Goal: Task Accomplishment & Management: Complete application form

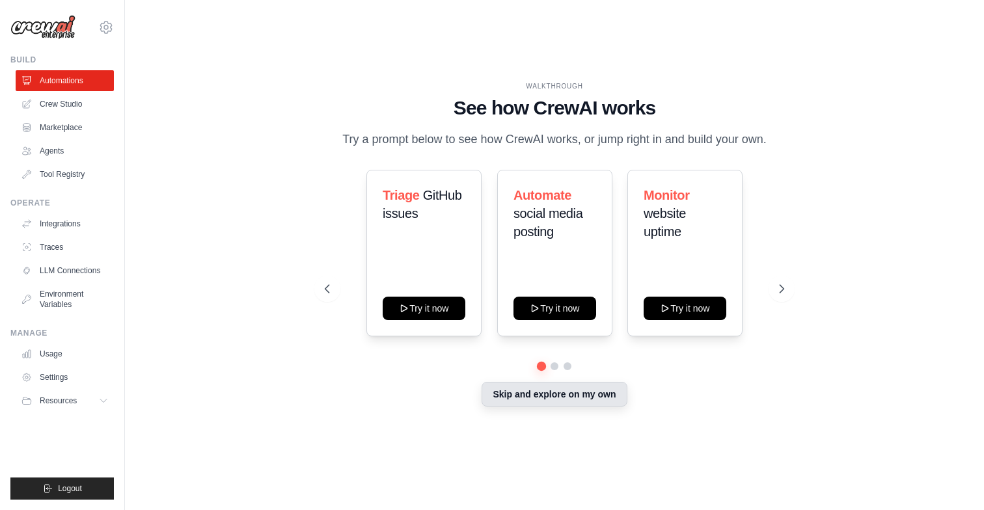
click at [551, 396] on button "Skip and explore on my own" at bounding box center [554, 394] width 145 height 25
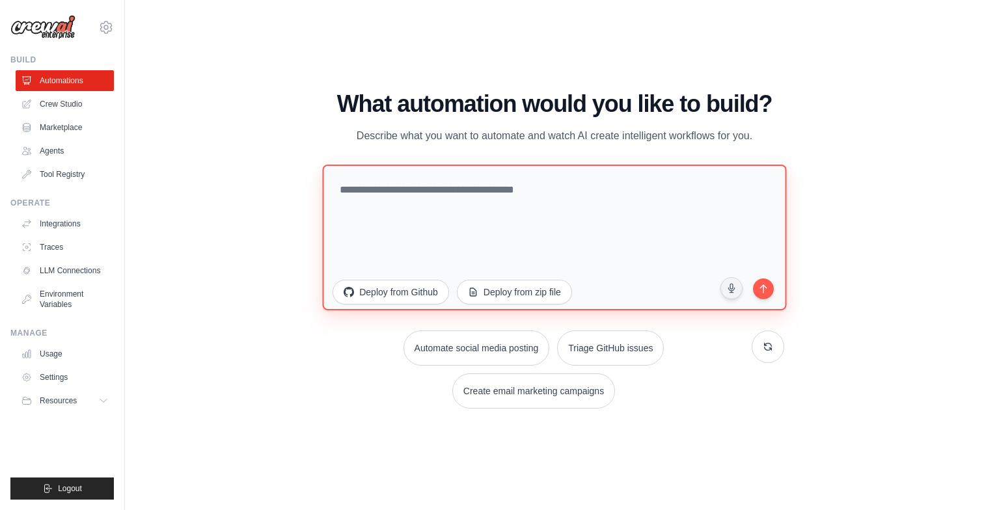
click at [511, 227] on textarea at bounding box center [555, 238] width 464 height 146
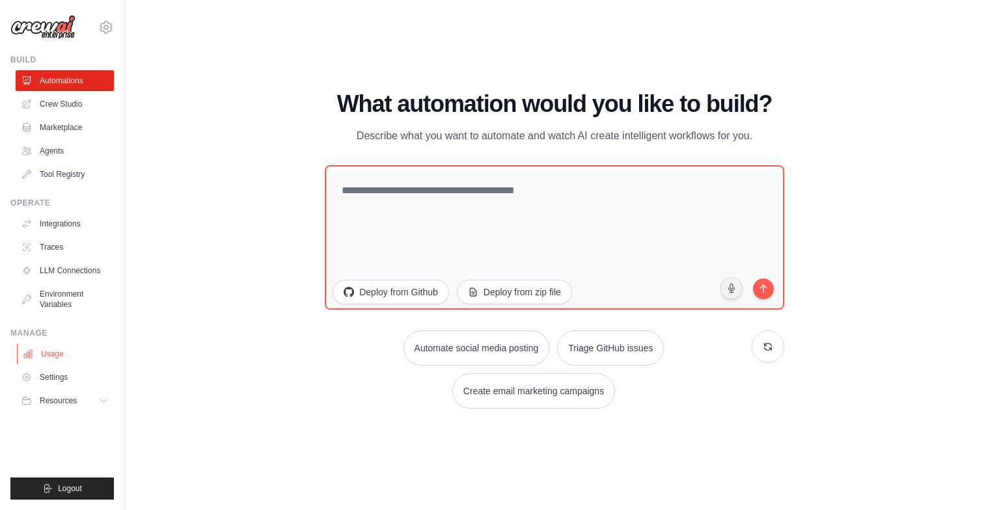
click at [70, 355] on link "Usage" at bounding box center [66, 354] width 98 height 21
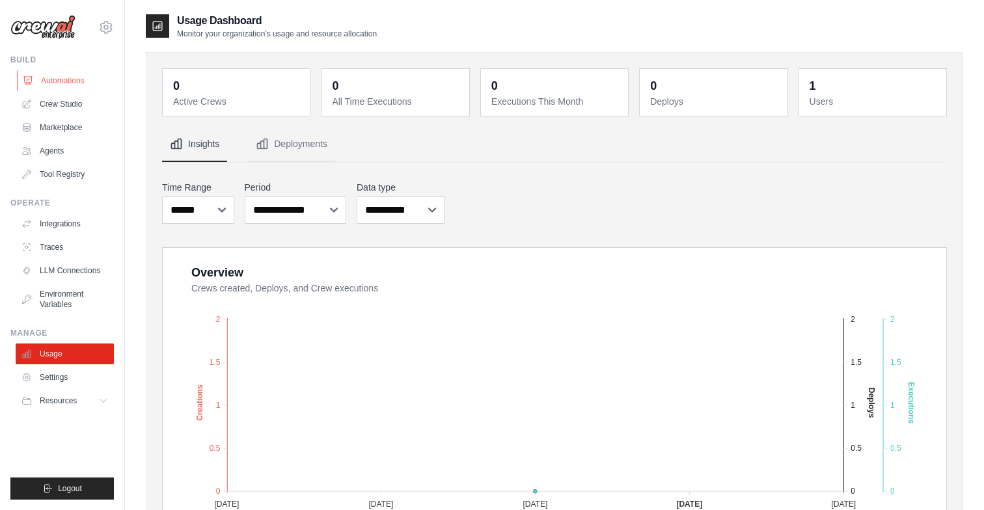
click at [102, 74] on link "Automations" at bounding box center [66, 80] width 98 height 21
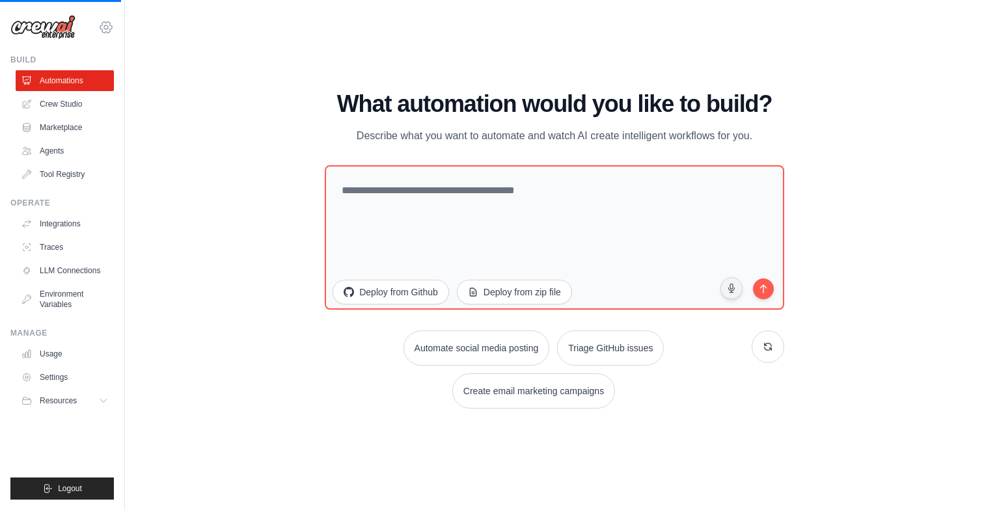
click at [103, 33] on icon at bounding box center [106, 28] width 16 height 16
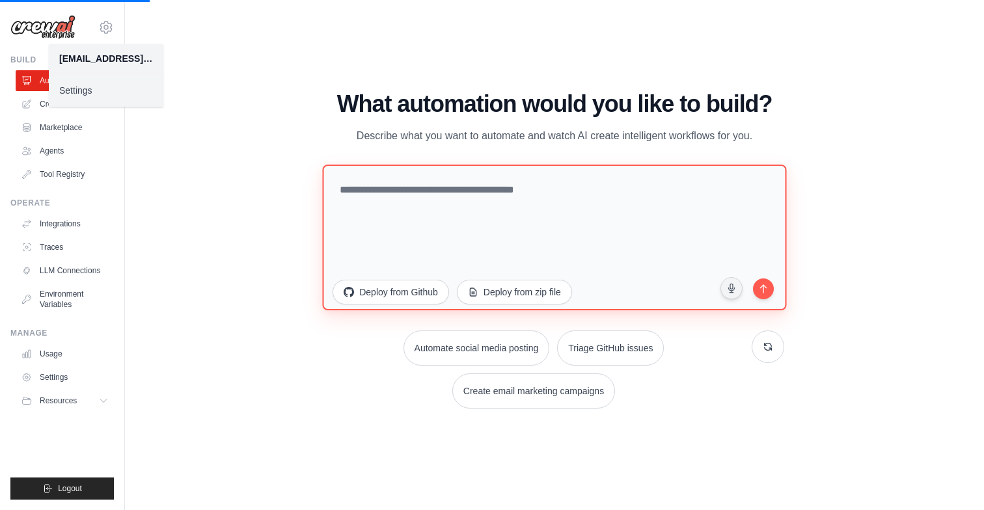
click at [444, 184] on textarea at bounding box center [555, 238] width 464 height 146
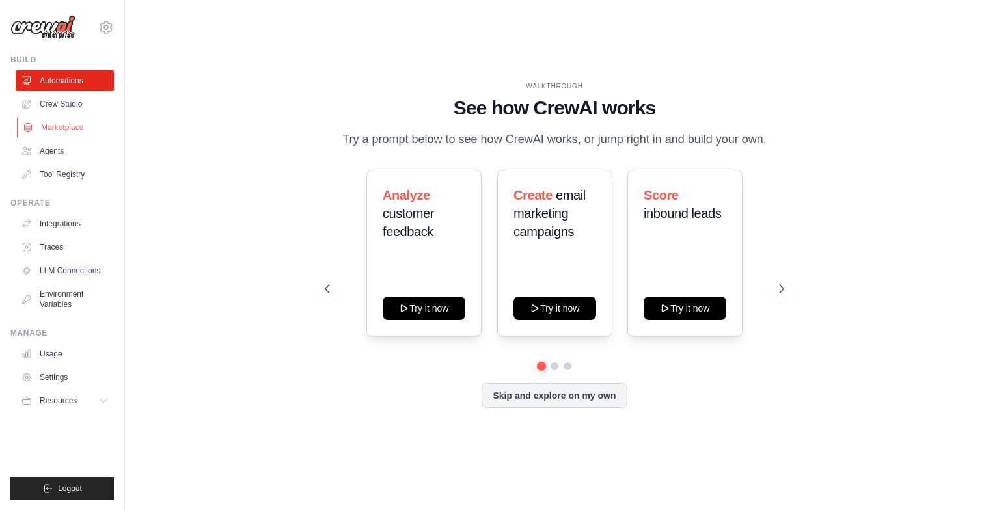
click at [57, 126] on link "Marketplace" at bounding box center [66, 127] width 98 height 21
click at [62, 108] on link "Crew Studio" at bounding box center [66, 104] width 98 height 21
click at [70, 123] on link "Marketplace" at bounding box center [66, 127] width 98 height 21
click at [98, 173] on link "Tool Registry" at bounding box center [66, 174] width 98 height 21
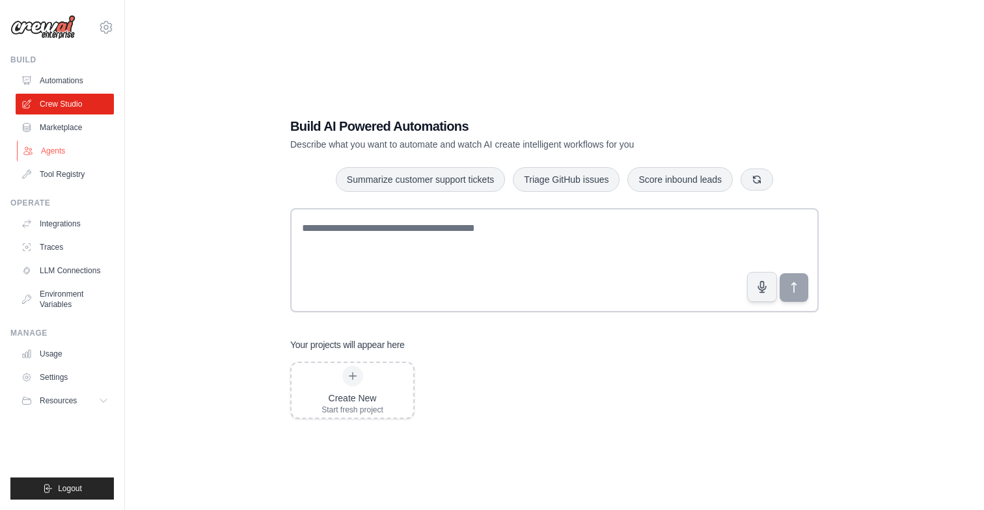
drag, startPoint x: 0, startPoint y: 0, endPoint x: 43, endPoint y: 152, distance: 158.2
click at [43, 152] on link "Agents" at bounding box center [66, 151] width 98 height 21
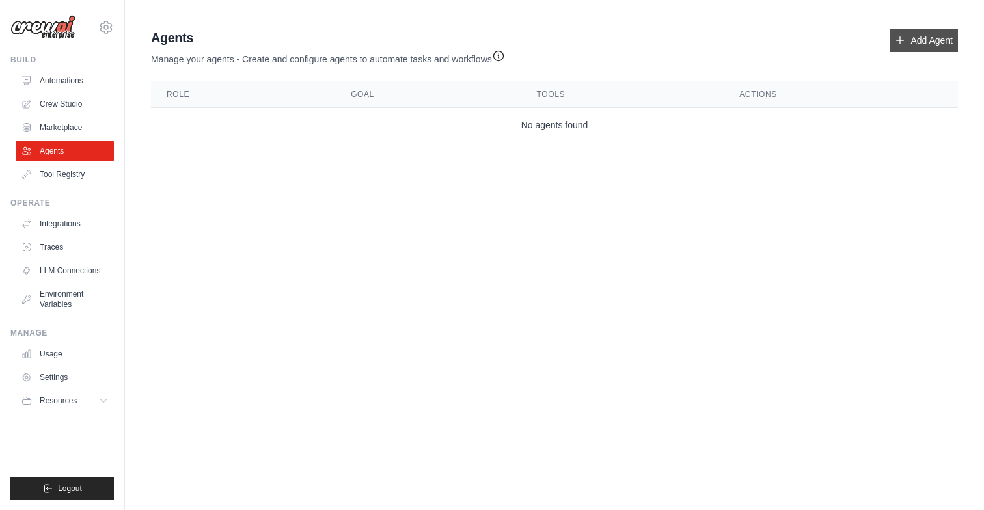
click at [935, 44] on link "Add Agent" at bounding box center [924, 40] width 68 height 23
click at [922, 38] on link "Add Agent" at bounding box center [924, 40] width 68 height 23
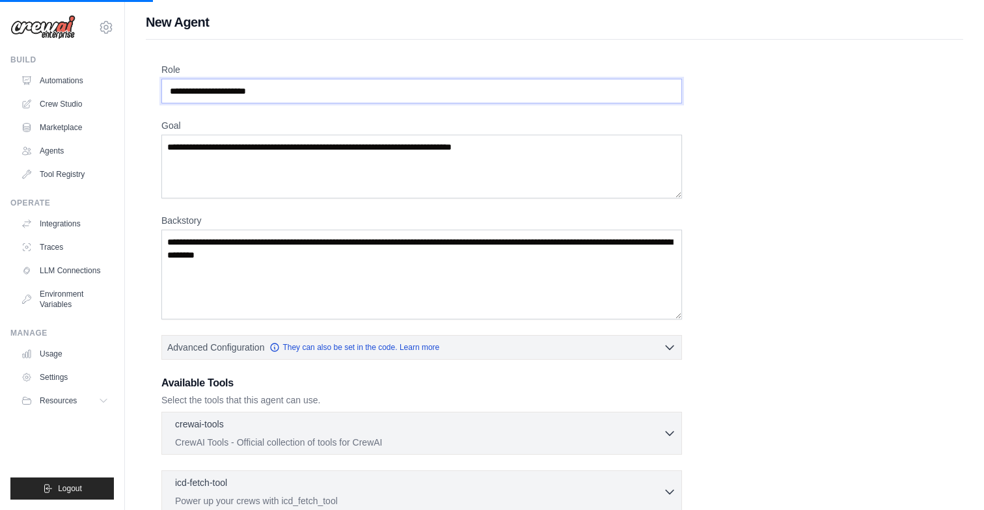
click at [445, 98] on input "Role" at bounding box center [421, 91] width 521 height 25
click at [467, 163] on textarea "Goal" at bounding box center [421, 167] width 521 height 64
click at [523, 150] on textarea "Goal" at bounding box center [421, 167] width 521 height 64
click at [532, 146] on textarea "Goal" at bounding box center [421, 167] width 521 height 64
click at [339, 146] on textarea "Goal" at bounding box center [421, 167] width 521 height 64
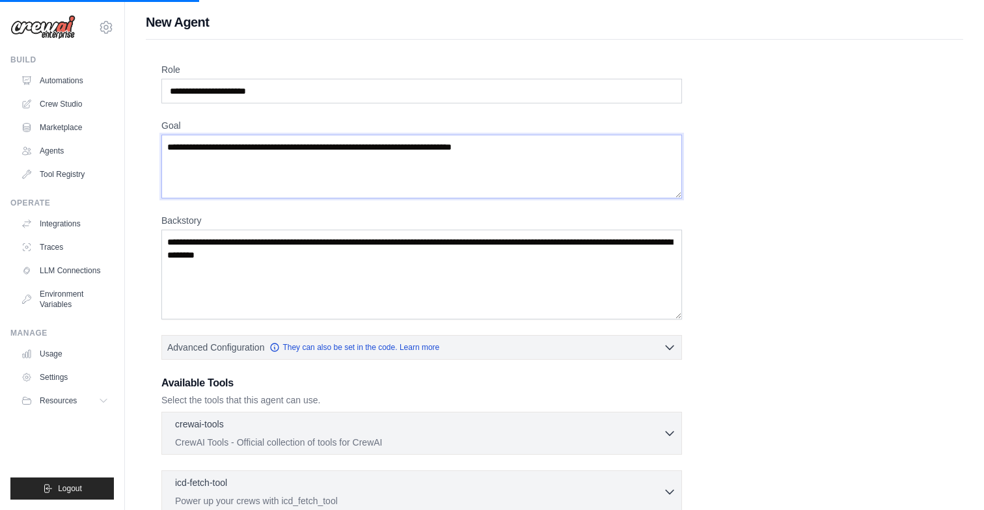
drag, startPoint x: 339, startPoint y: 146, endPoint x: 483, endPoint y: 146, distance: 143.8
click at [483, 146] on textarea "Goal" at bounding box center [421, 167] width 521 height 64
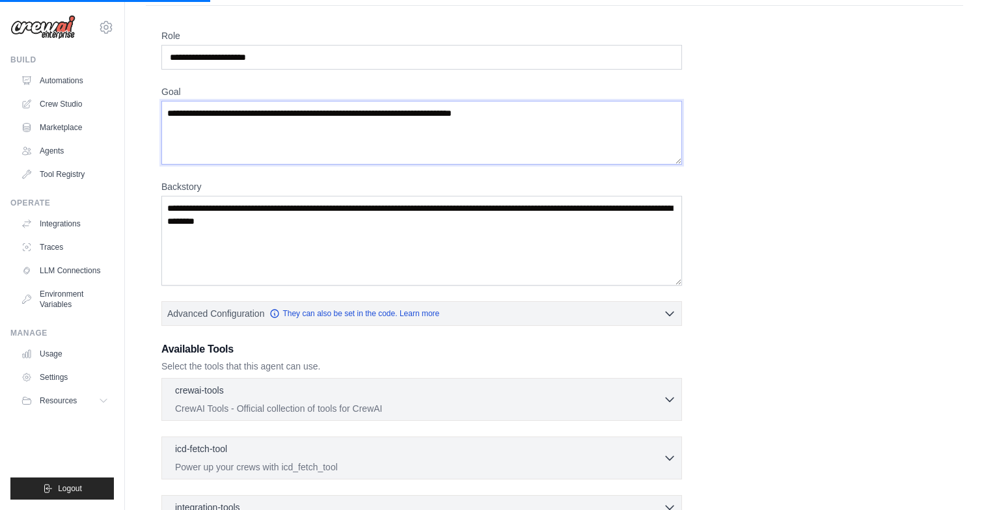
scroll to position [34, 0]
click at [413, 251] on textarea "Backstory" at bounding box center [421, 240] width 521 height 90
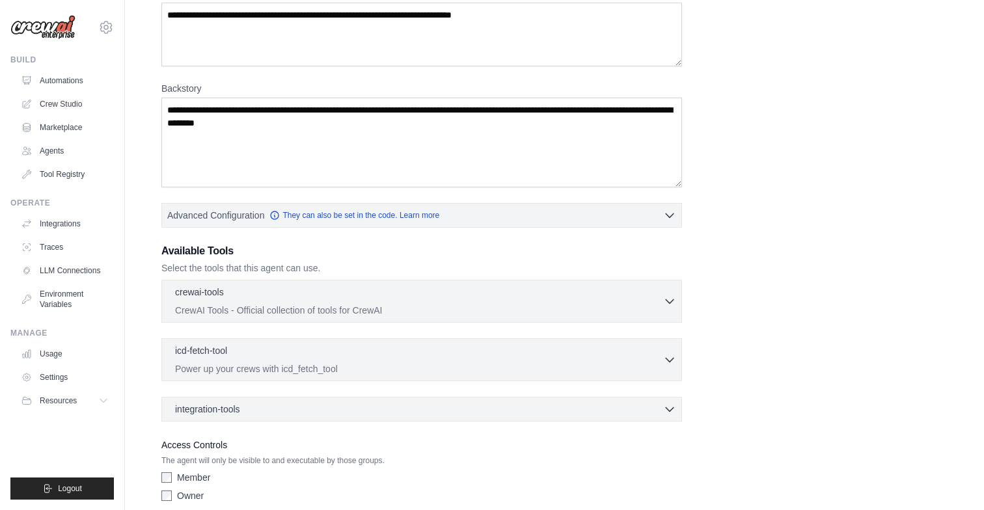
scroll to position [135, 0]
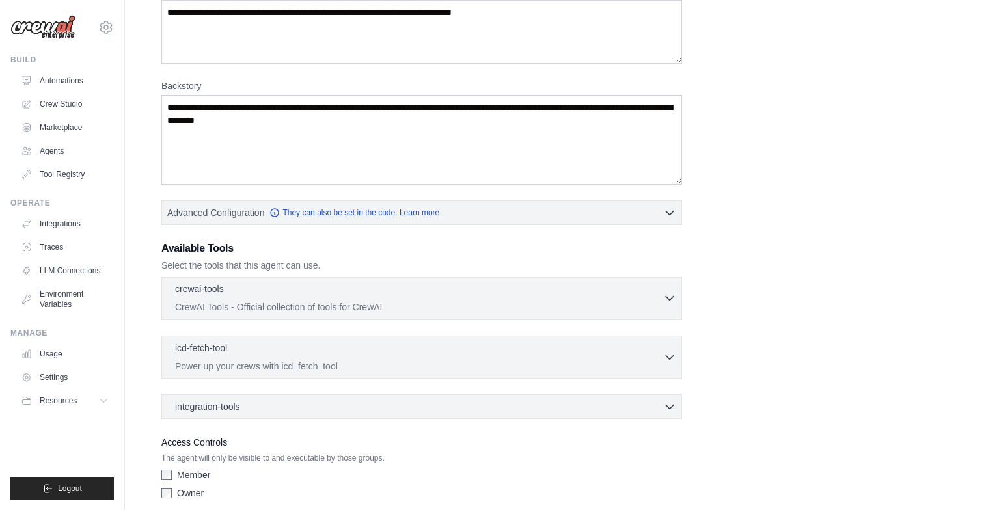
click at [445, 293] on div "crewai-tools 0 selected" at bounding box center [419, 290] width 488 height 16
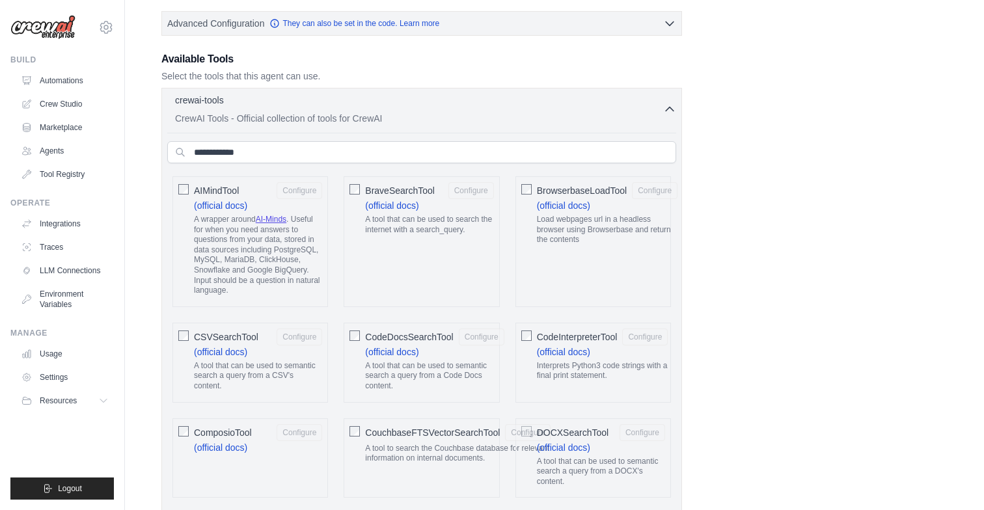
scroll to position [313, 0]
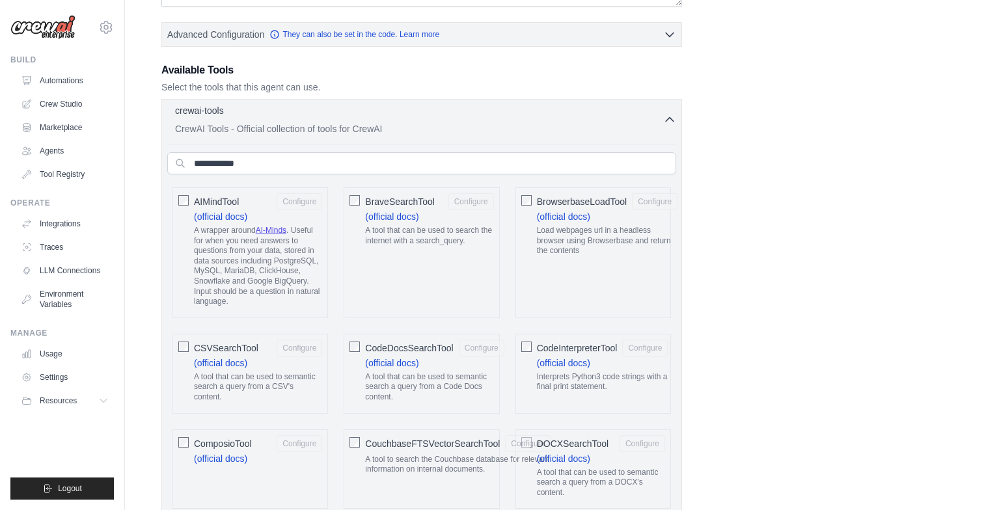
click at [529, 121] on div "crewai-tools 0 selected CrewAI Tools - Official collection of tools for CrewAI" at bounding box center [419, 119] width 488 height 31
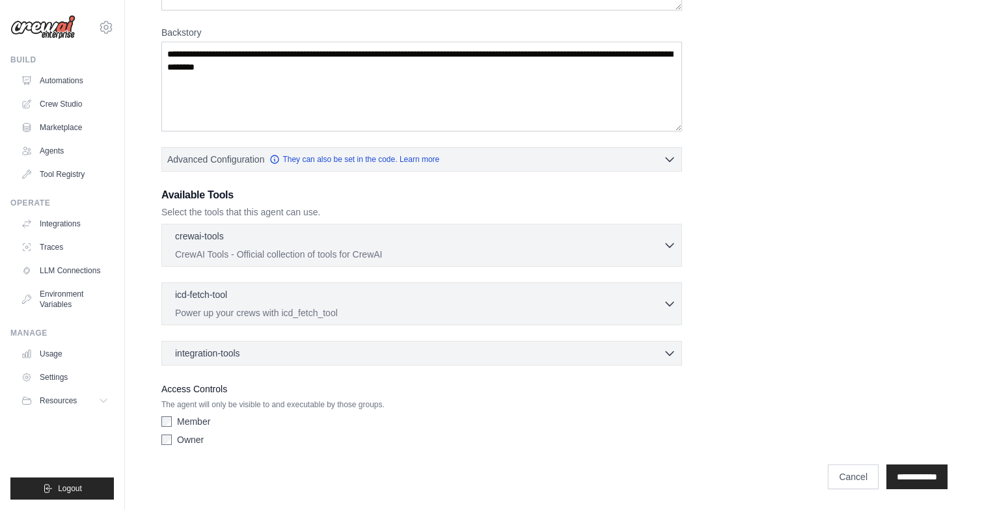
click at [560, 331] on div "crewai-tools 0 selected CrewAI Tools - Official collection of tools for CrewAI" at bounding box center [421, 295] width 521 height 142
click at [565, 337] on div "crewai-tools 0 selected CrewAI Tools - Official collection of tools for CrewAI" at bounding box center [421, 295] width 521 height 142
click at [573, 344] on div "integration-tools 0 selected Box Save files to Box Gmail" at bounding box center [421, 353] width 521 height 25
click at [593, 358] on div "integration-tools 0 selected" at bounding box center [425, 352] width 501 height 13
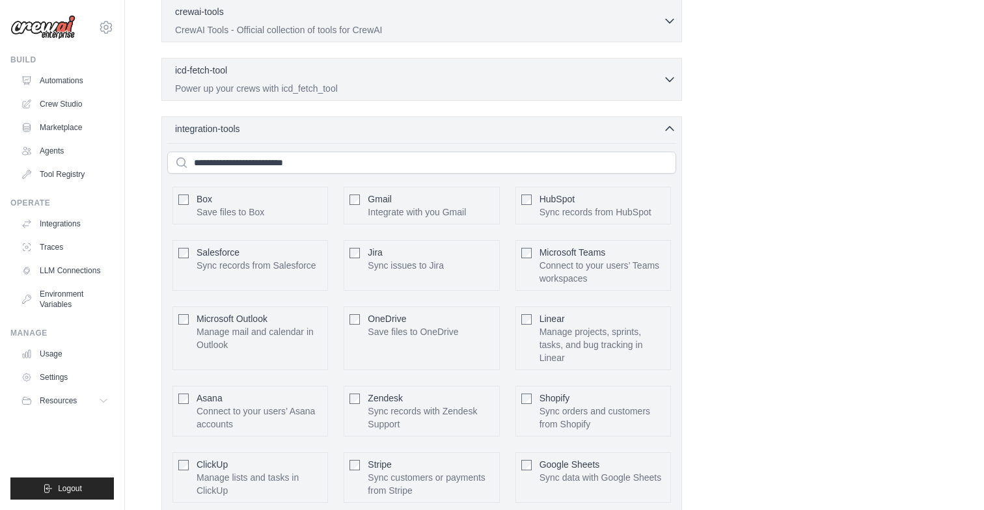
scroll to position [412, 0]
click at [592, 141] on div "integration-tools 0 selected Box Save files to Box Gmail" at bounding box center [421, 349] width 521 height 464
click at [588, 133] on div "integration-tools 0 selected" at bounding box center [425, 128] width 501 height 13
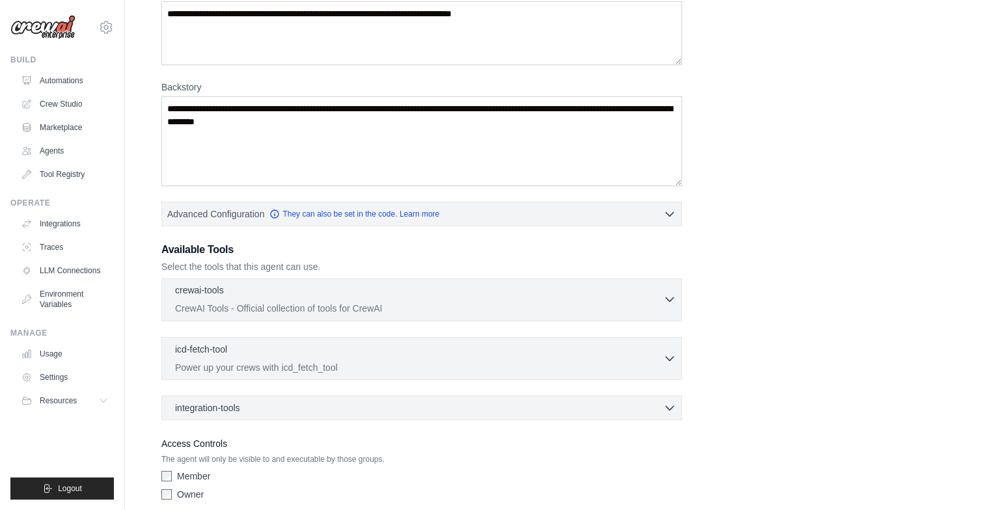
scroll to position [0, 0]
